Goal: Transaction & Acquisition: Purchase product/service

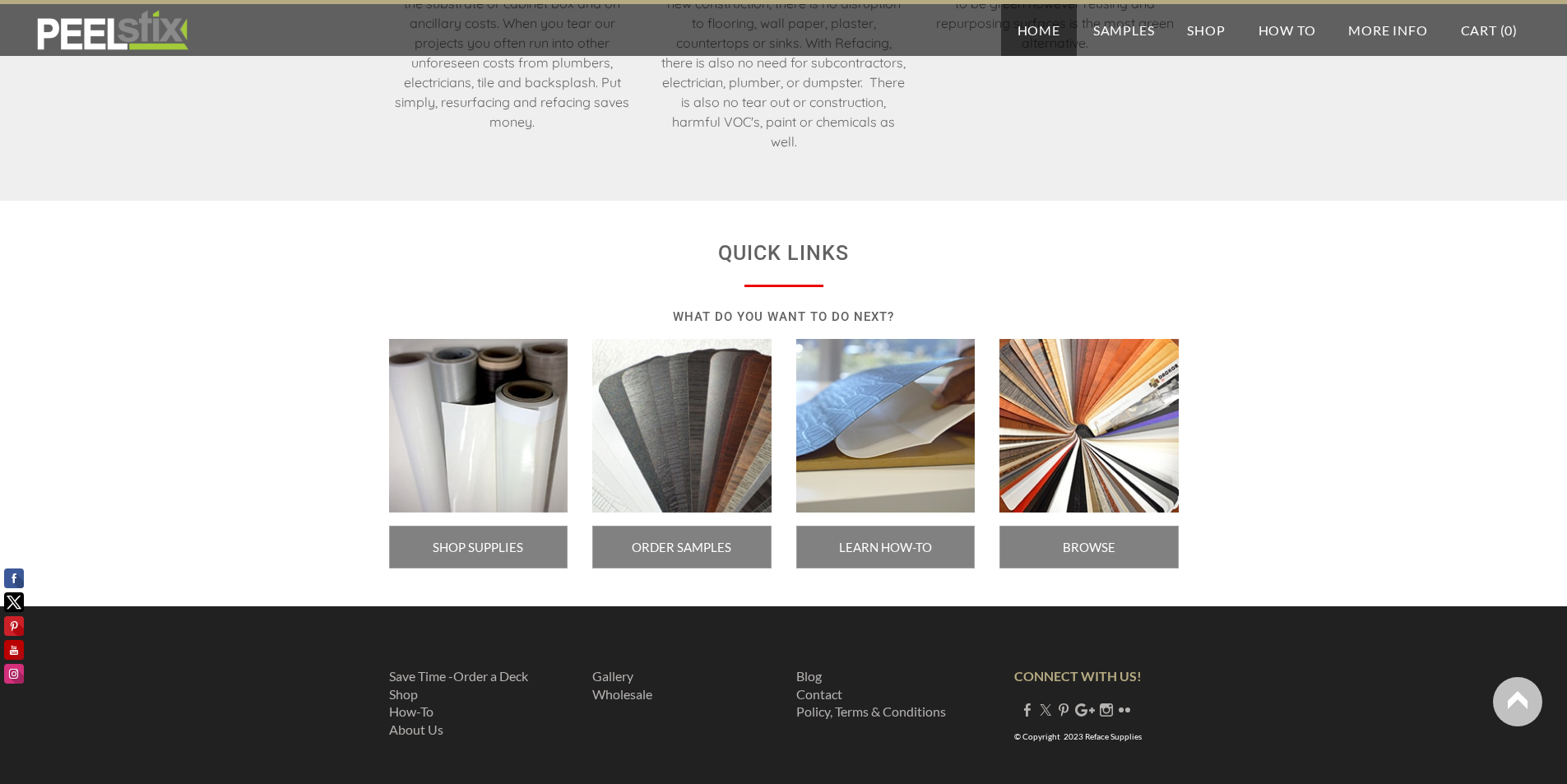
scroll to position [2707, 0]
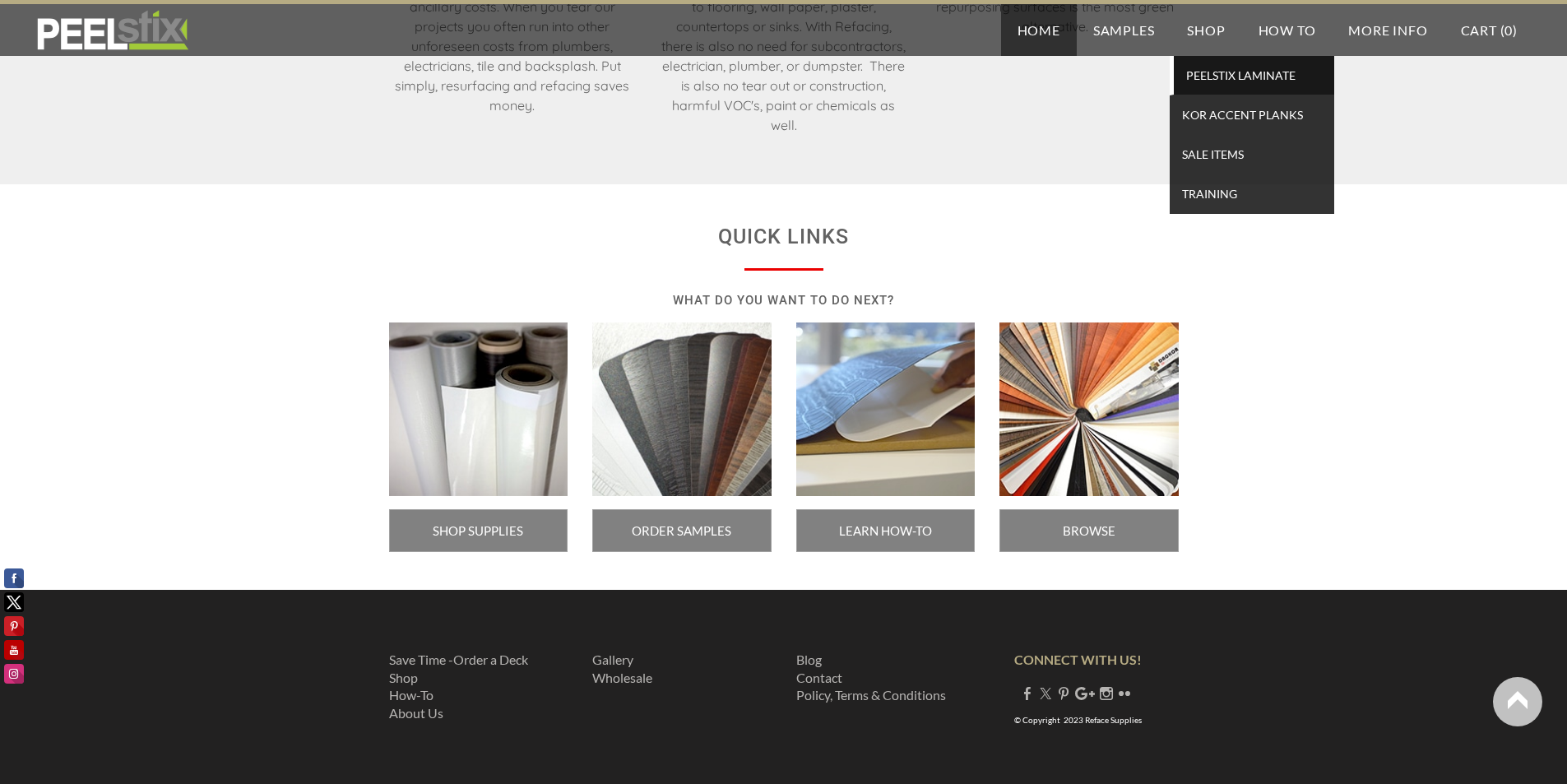
click at [1224, 76] on span "PEELSTIX Laminate" at bounding box center [1254, 74] width 152 height 22
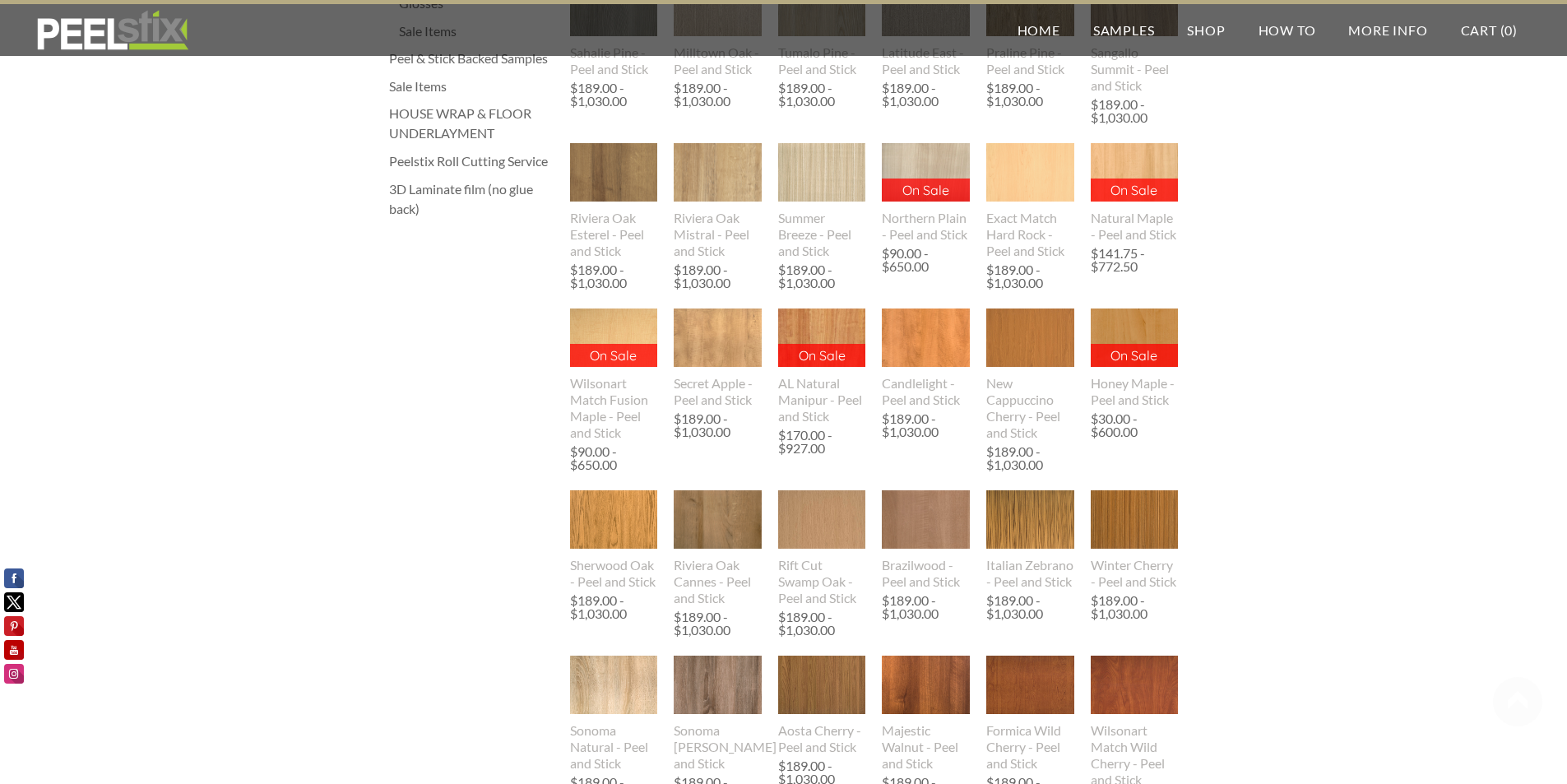
scroll to position [590, 0]
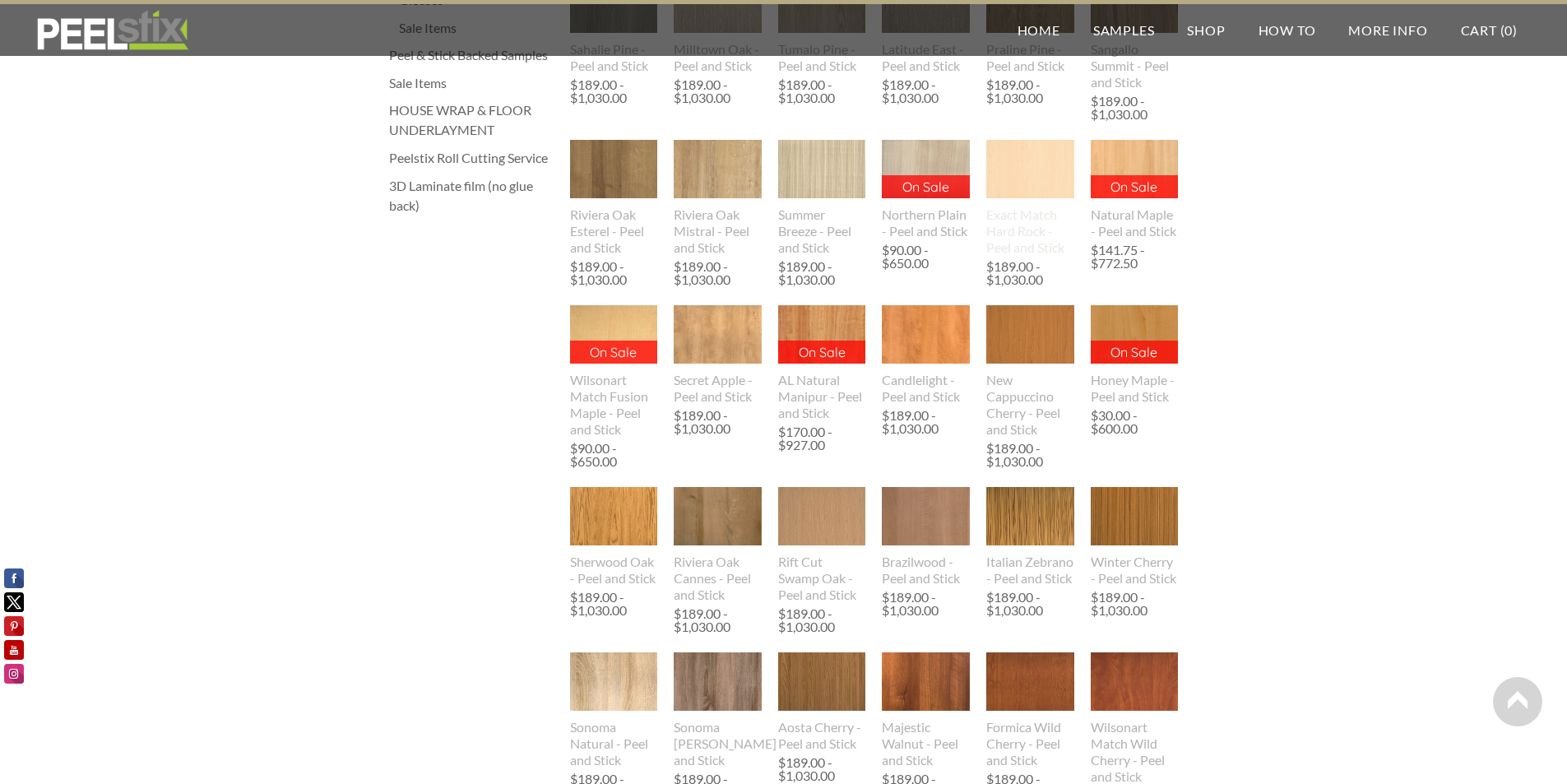
click at [1014, 227] on div "Exact Match Hard Rock - Peel and Stick" at bounding box center [1031, 231] width 88 height 49
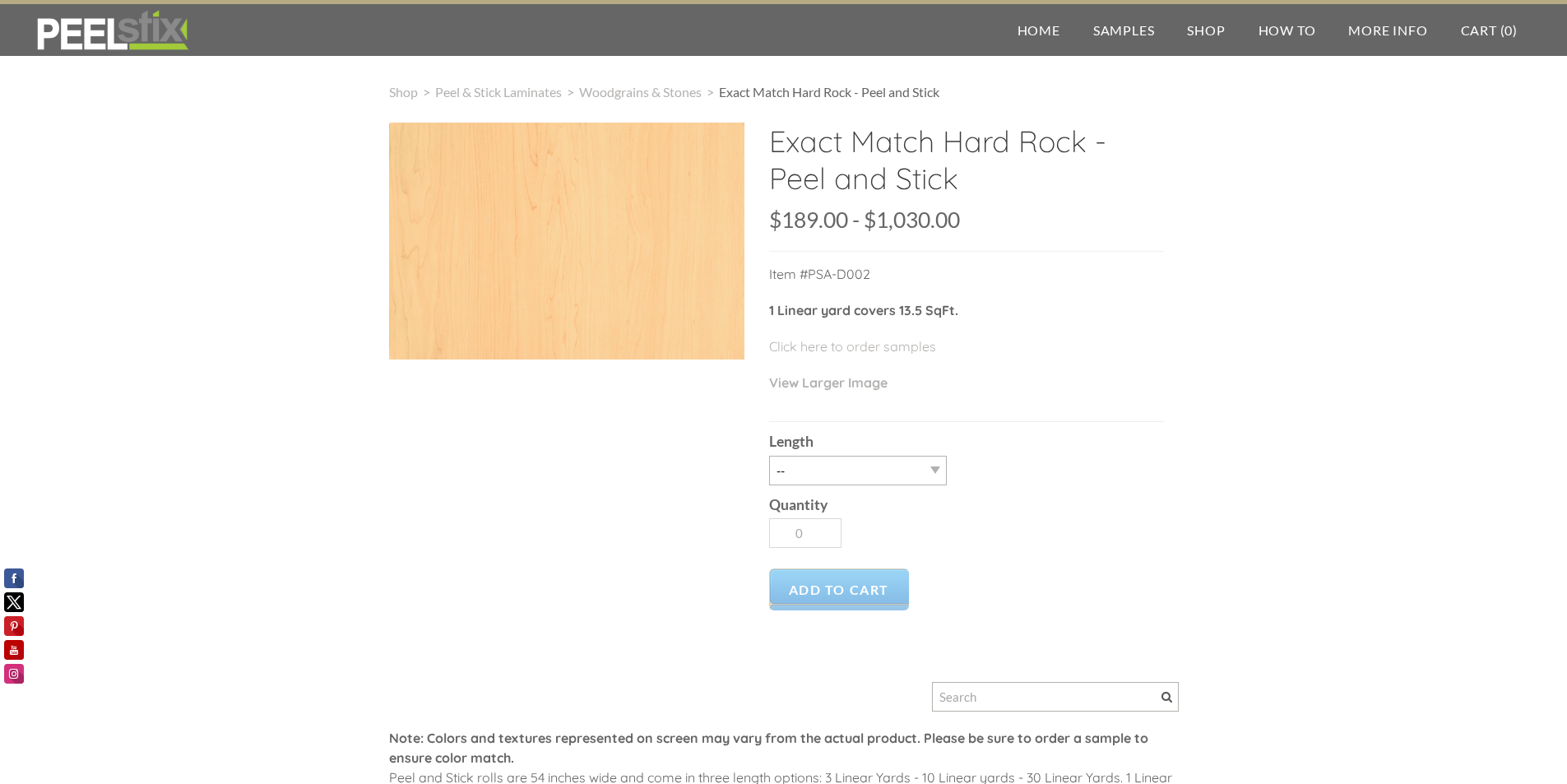
click at [911, 452] on div "Length -- 3LY 10LY 15LY 30LY" at bounding box center [967, 453] width 395 height 62
click at [915, 460] on select "-- 3LY 10LY 15LY 30LY" at bounding box center [858, 470] width 178 height 30
select select "30LY"
click at [769, 456] on select "-- 3LY 10LY 15LY 30LY" at bounding box center [858, 470] width 178 height 30
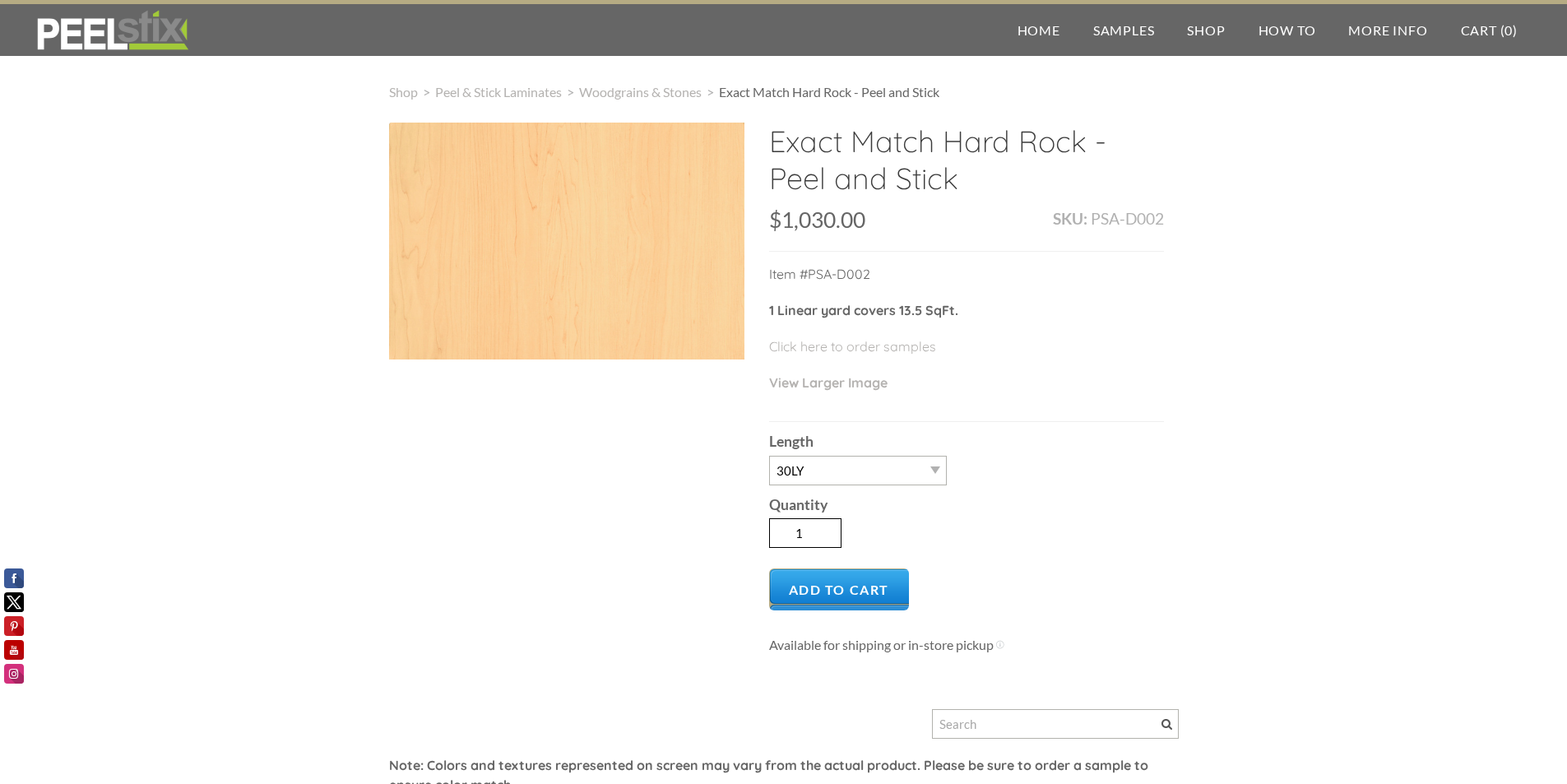
click at [811, 535] on input "1" at bounding box center [805, 533] width 73 height 30
click at [837, 523] on input "1" at bounding box center [805, 533] width 73 height 30
type input "2"
click at [827, 525] on input "2" at bounding box center [805, 533] width 73 height 30
click at [713, 540] on div "Exact Match Hard Rock - Peel and Stick SKU: PSA-D002 $1,030.00 189 1030 $189.00…" at bounding box center [784, 553] width 790 height 861
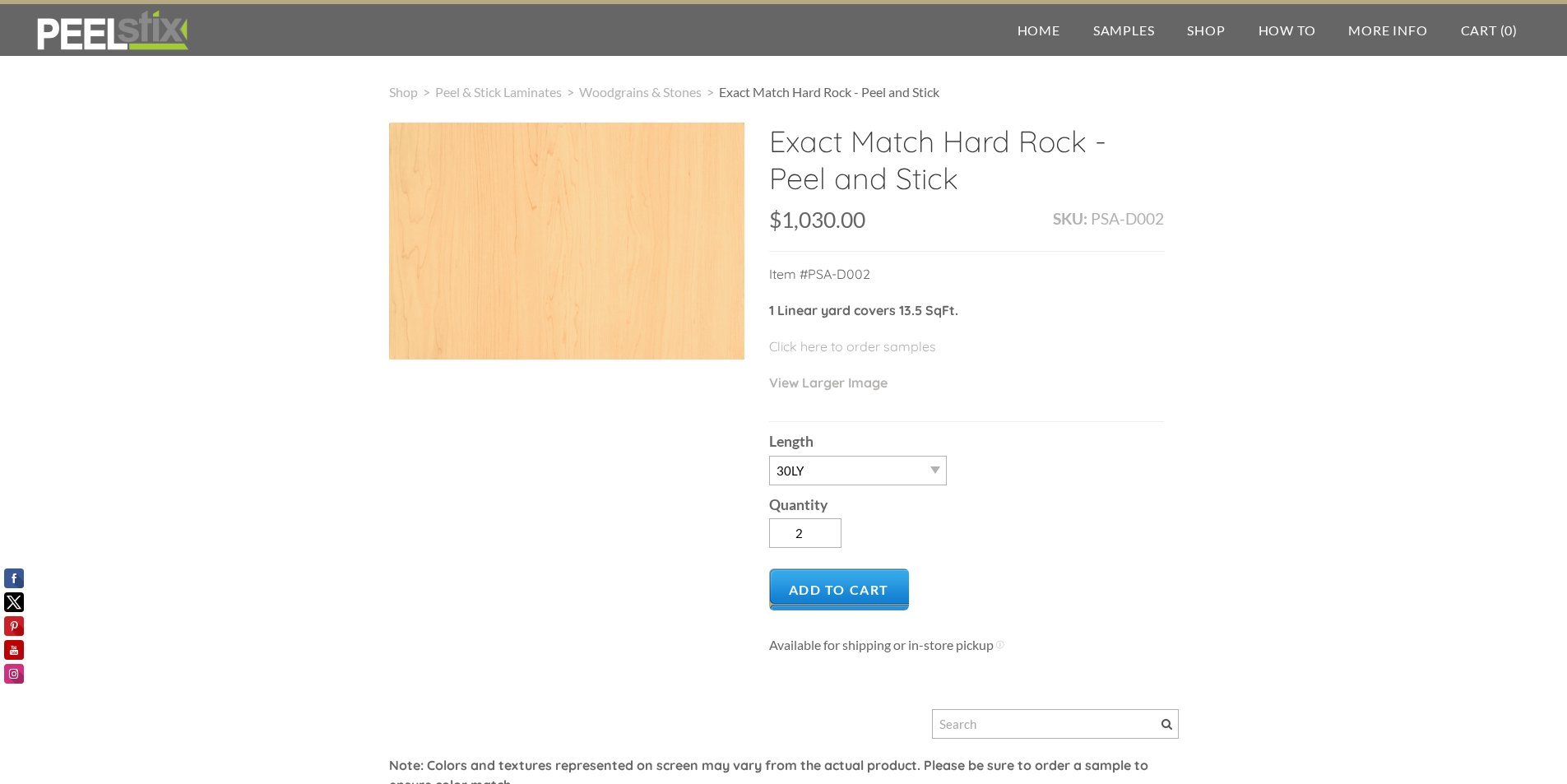
click at [452, 600] on div "Exact Match Hard Rock - Peel and Stick SKU: PSA-D002 $1,030.00 189 1030 $189.00…" at bounding box center [784, 553] width 790 height 861
